Goal: Use online tool/utility: Utilize a website feature to perform a specific function

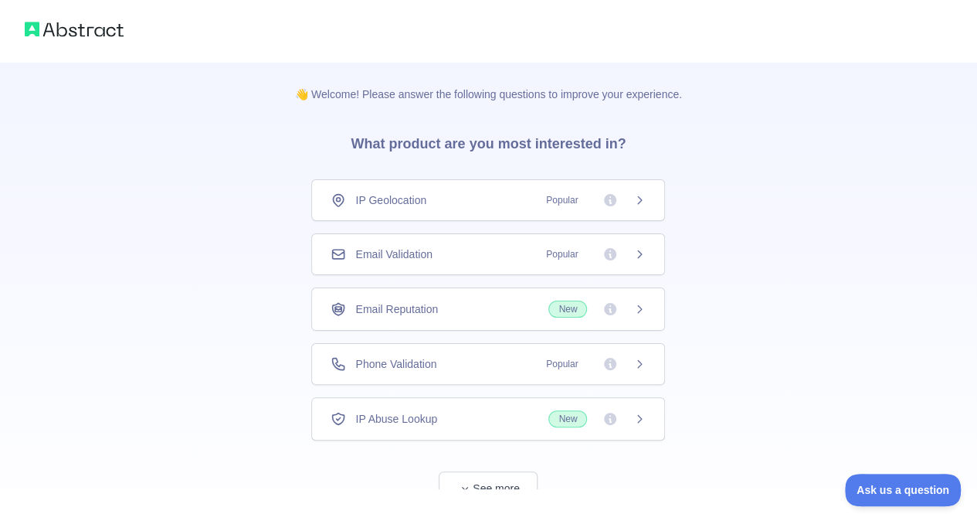
click at [475, 263] on div "Email Validation Popular" at bounding box center [488, 254] width 354 height 42
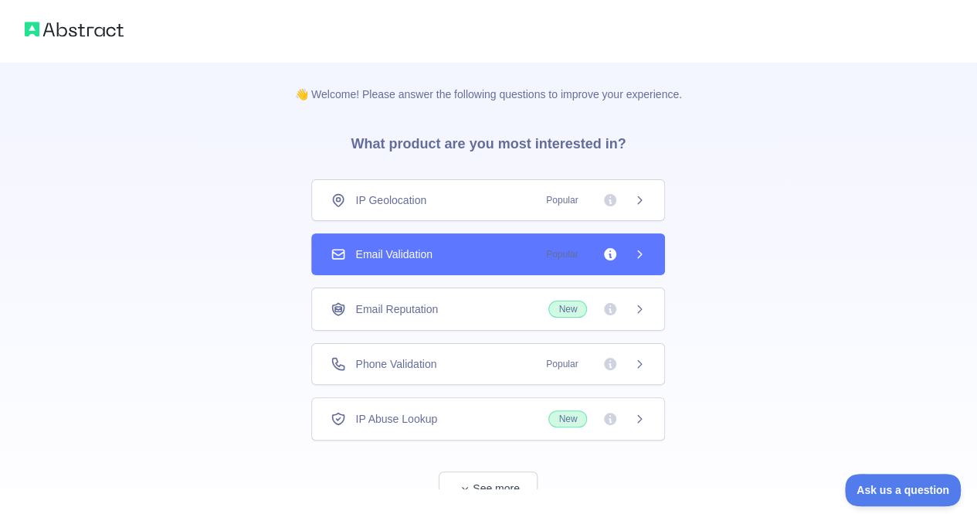
scroll to position [49, 0]
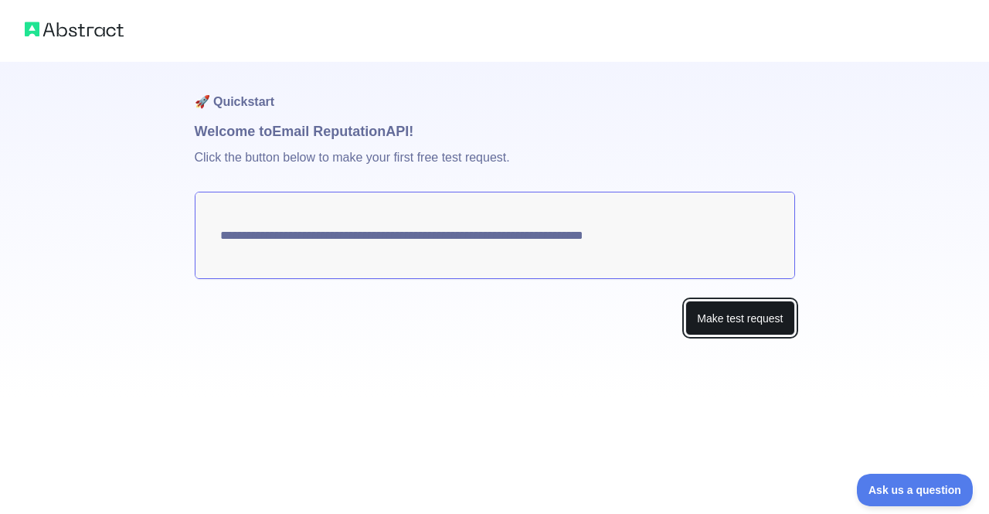
click at [730, 327] on button "Make test request" at bounding box center [739, 317] width 109 height 35
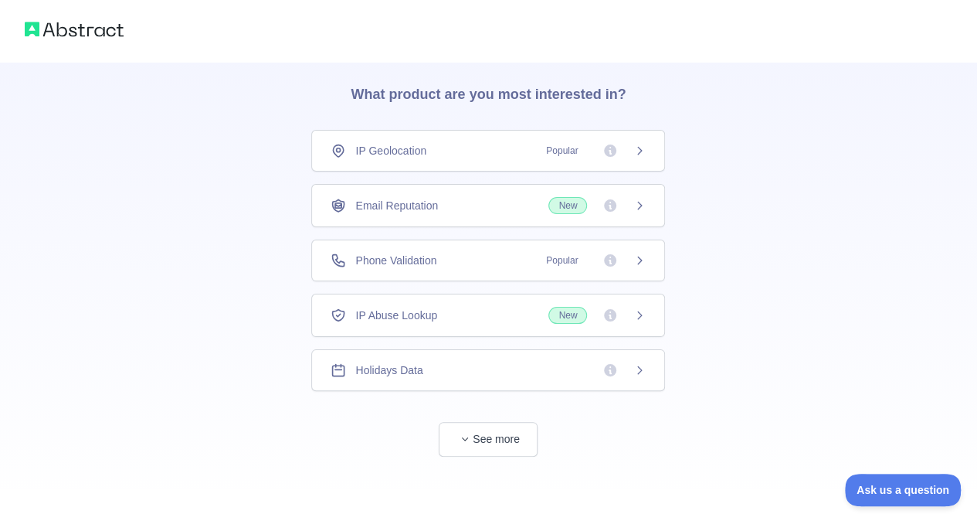
scroll to position [2, 0]
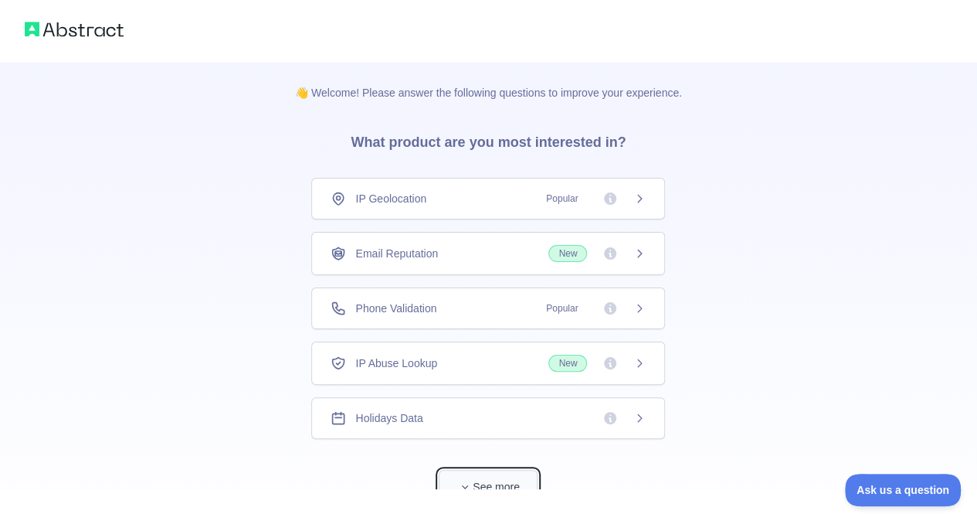
click at [516, 483] on button "See more" at bounding box center [488, 487] width 99 height 35
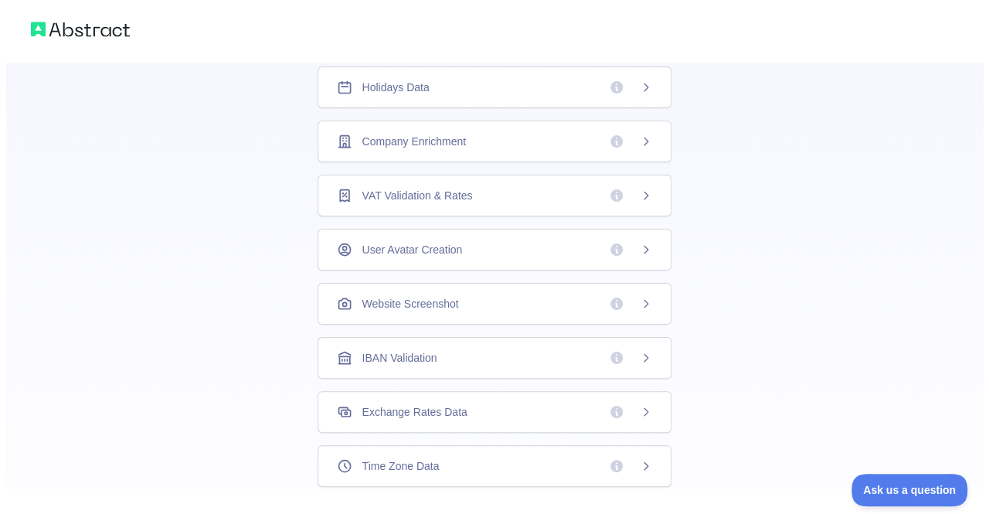
scroll to position [0, 0]
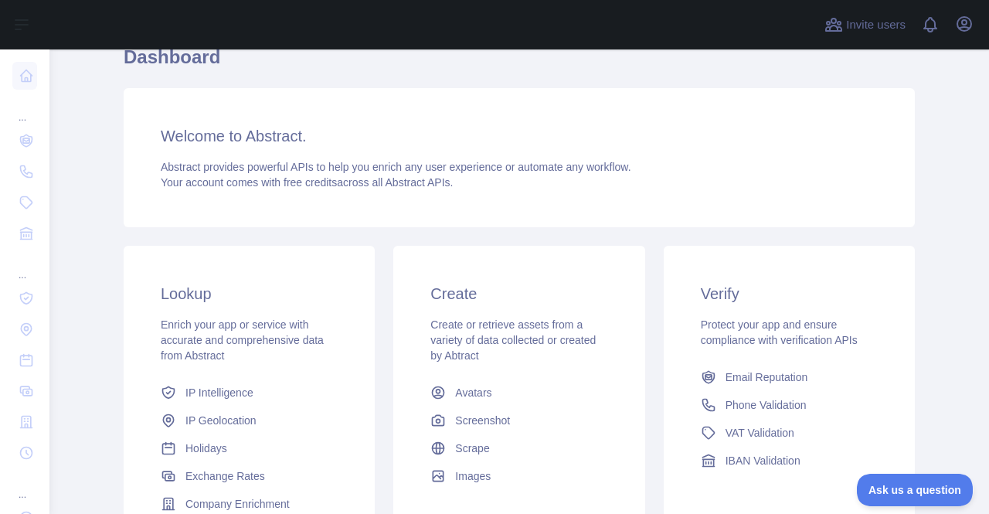
scroll to position [80, 0]
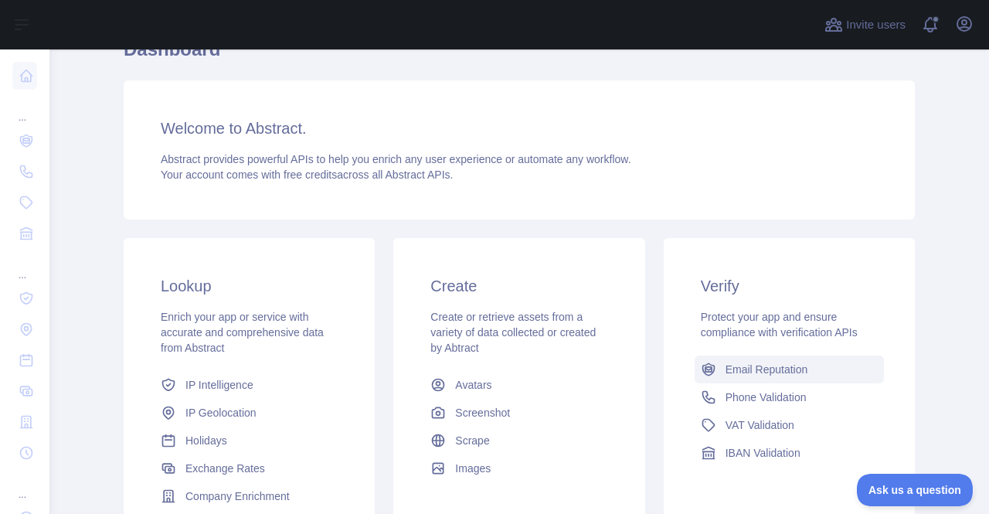
click at [783, 375] on span "Email Reputation" at bounding box center [766, 368] width 83 height 15
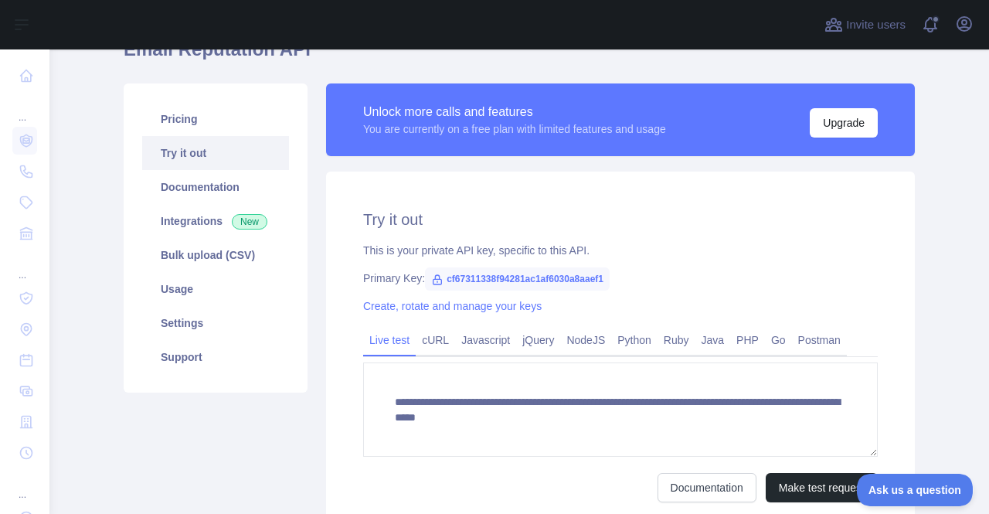
scroll to position [80, 0]
click at [965, 19] on icon "button" at bounding box center [964, 24] width 19 height 19
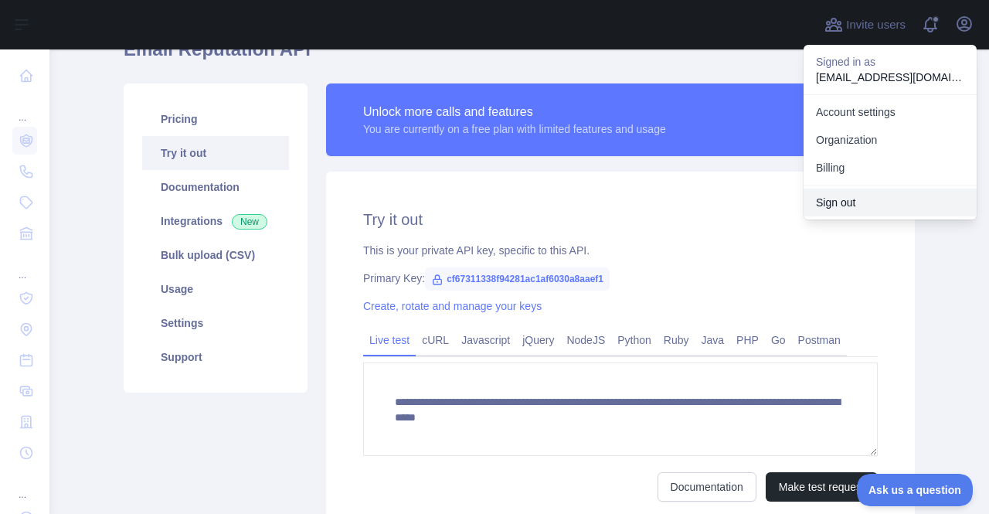
click at [880, 205] on button "Sign out" at bounding box center [889, 202] width 173 height 28
